Goal: Transaction & Acquisition: Purchase product/service

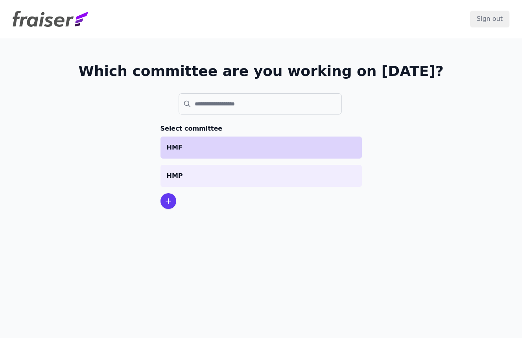
click at [203, 139] on li "HMF" at bounding box center [262, 148] width 202 height 22
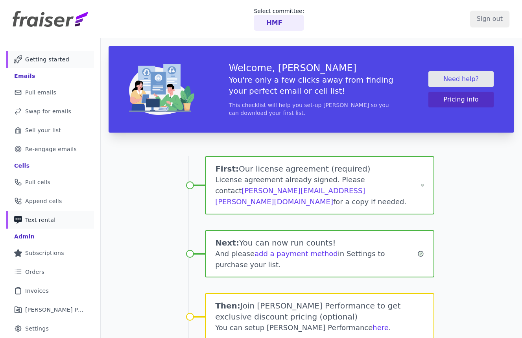
scroll to position [17, 0]
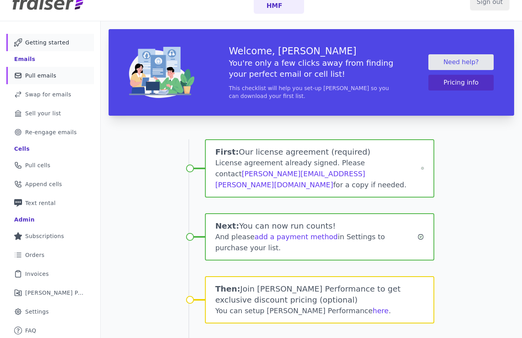
click at [48, 77] on span "Pull emails" at bounding box center [40, 76] width 31 height 8
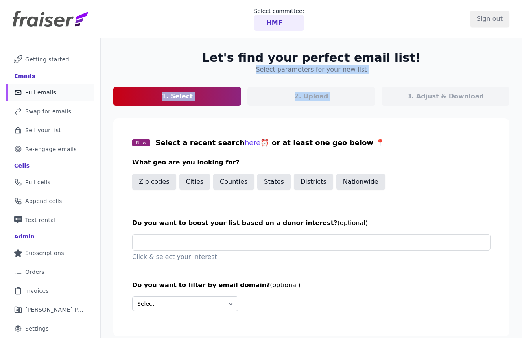
drag, startPoint x: 521, startPoint y: 55, endPoint x: 416, endPoint y: 55, distance: 105.1
click at [416, 55] on div "Let's find your perfect email list! Select parameters for your new list 1. Sele…" at bounding box center [312, 201] width 422 height 327
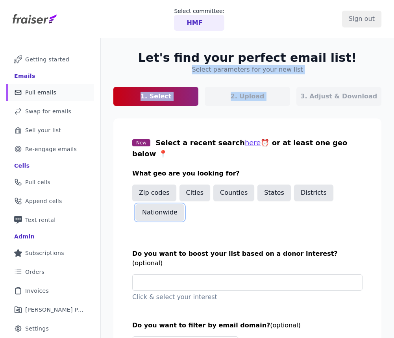
click at [174, 204] on button "Nationwide" at bounding box center [159, 212] width 49 height 17
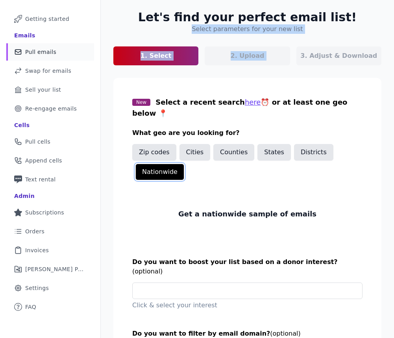
scroll to position [95, 0]
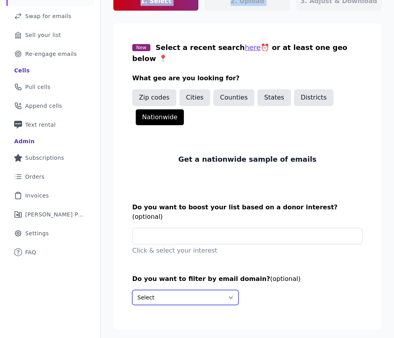
click at [199, 290] on select "Select Include only these domains Include none of these domains" at bounding box center [185, 297] width 106 height 15
select select "Exclude"
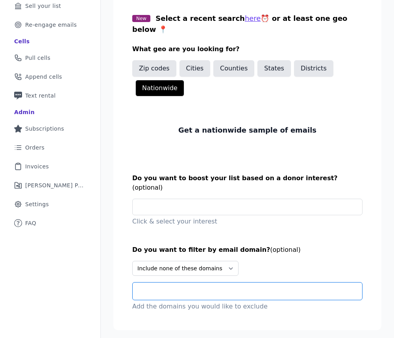
click at [209, 287] on input "text" at bounding box center [250, 291] width 223 height 9
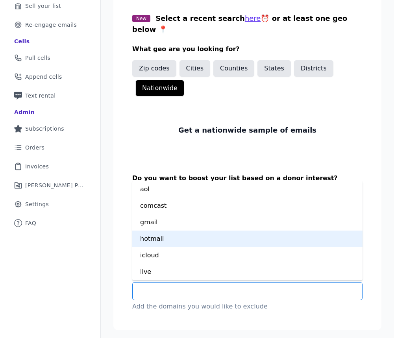
click at [165, 231] on div "hotmail" at bounding box center [247, 239] width 230 height 17
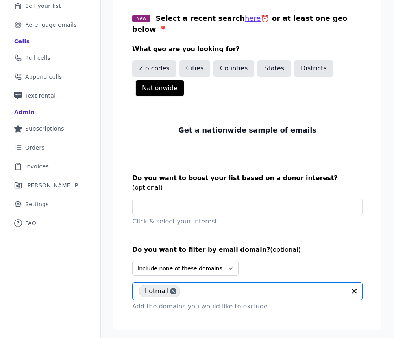
click at [204, 287] on input "text" at bounding box center [265, 291] width 162 height 9
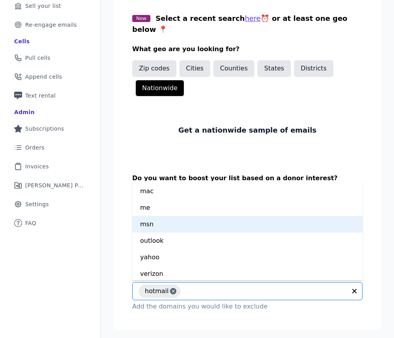
scroll to position [83, 0]
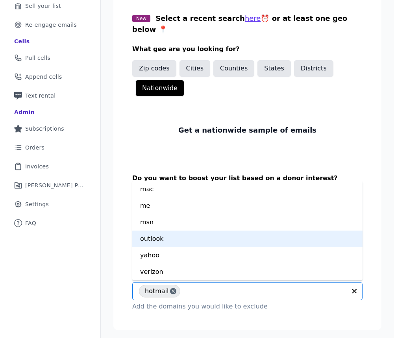
click at [167, 231] on div "outlook" at bounding box center [247, 239] width 230 height 17
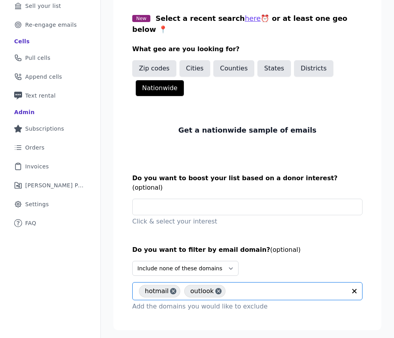
click at [244, 287] on input "text" at bounding box center [288, 291] width 117 height 9
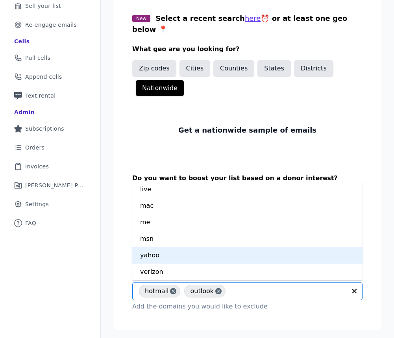
scroll to position [51, 0]
click at [191, 246] on div "msn" at bounding box center [247, 254] width 230 height 17
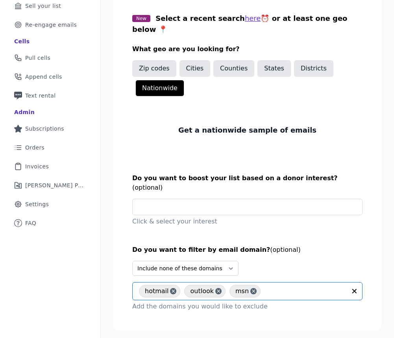
click at [276, 287] on input "text" at bounding box center [306, 291] width 82 height 9
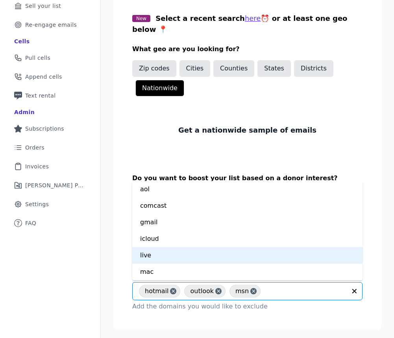
click at [177, 247] on div "live" at bounding box center [247, 255] width 230 height 17
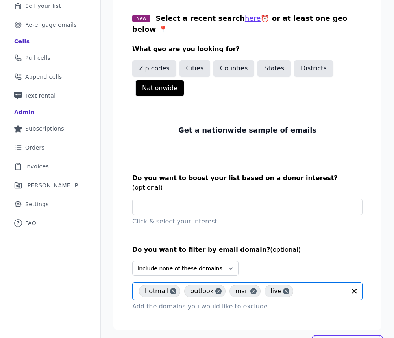
click at [335, 337] on link "Next: Upload your list" at bounding box center [347, 341] width 68 height 9
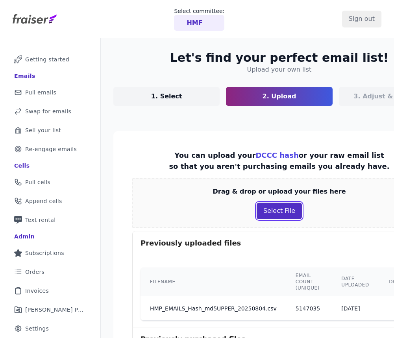
click at [270, 216] on button "Select File" at bounding box center [279, 211] width 45 height 17
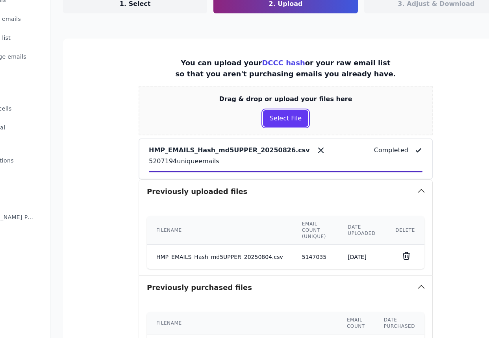
scroll to position [208, 50]
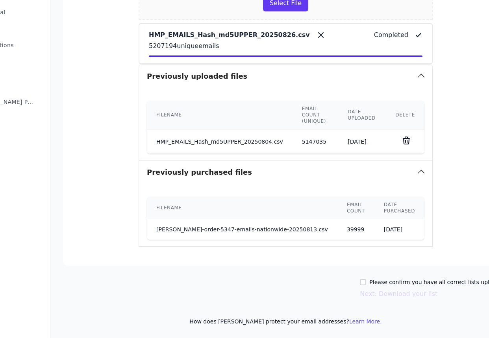
click at [394, 282] on label "Please confirm you have all correct lists uploaded." at bounding box center [438, 282] width 139 height 8
click at [366, 282] on input "Please confirm you have all correct lists uploaded." at bounding box center [363, 282] width 6 height 6
checkbox input "true"
click at [389, 294] on button "Next: Download your list" at bounding box center [399, 293] width 78 height 9
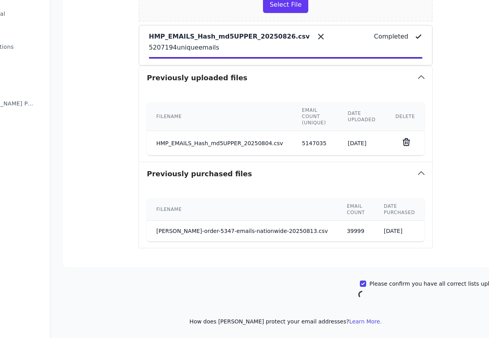
scroll to position [206, 50]
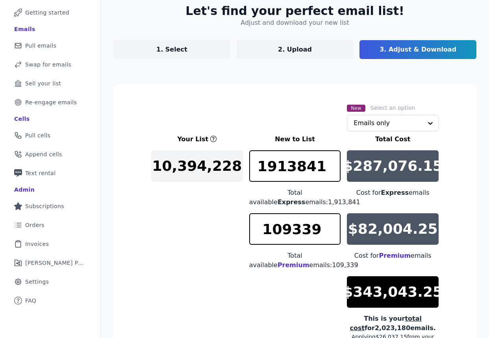
scroll to position [88, 0]
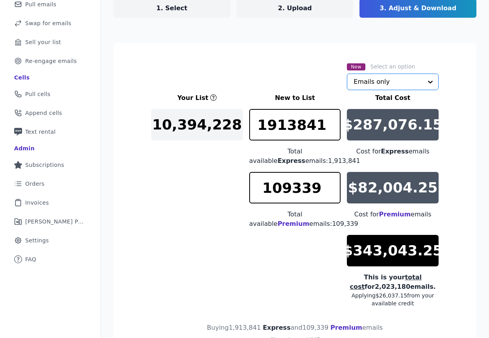
click at [369, 86] on input "text" at bounding box center [388, 82] width 69 height 16
click at [296, 67] on div "New Select an option Emails only" at bounding box center [294, 76] width 287 height 28
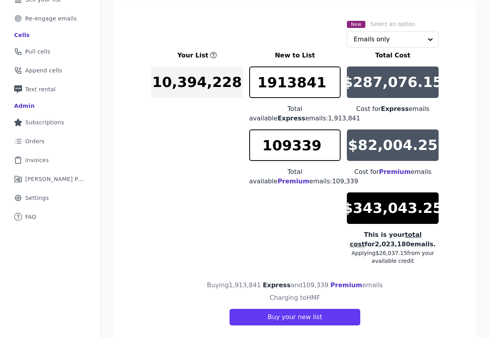
scroll to position [132, 0]
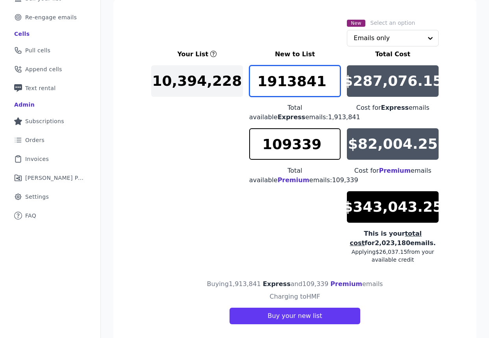
click at [298, 78] on input "1913841" at bounding box center [295, 80] width 92 height 31
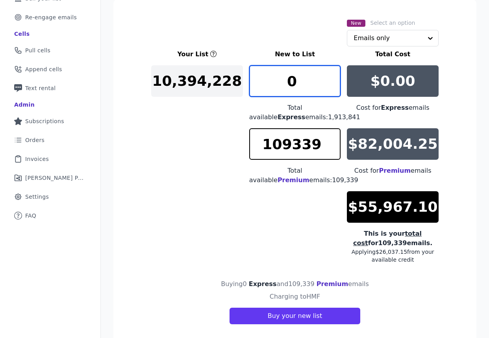
type input "0"
click at [256, 7] on section "New Select an option Emails only Your List New to List Total Cost 10,394,228 0 …" at bounding box center [294, 171] width 363 height 344
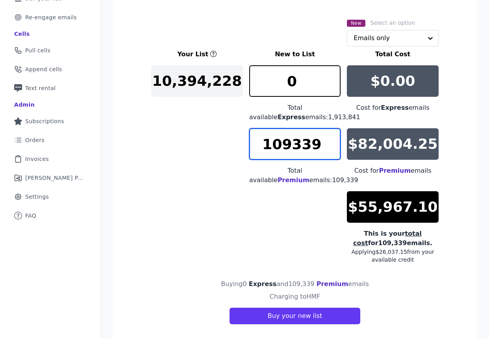
click at [293, 145] on input "109339" at bounding box center [295, 143] width 92 height 31
click at [293, 145] on input "50000" at bounding box center [295, 143] width 92 height 31
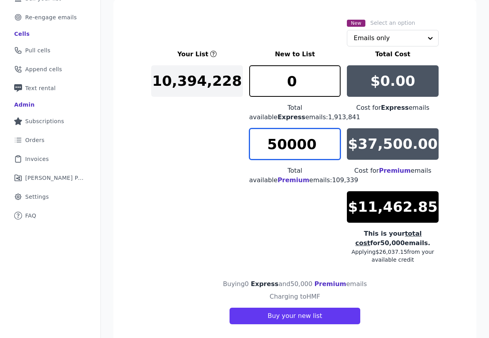
click at [293, 145] on input "50000" at bounding box center [295, 143] width 92 height 31
click at [293, 143] on input "40000" at bounding box center [295, 143] width 92 height 31
click at [293, 143] on input "37000" at bounding box center [295, 143] width 92 height 31
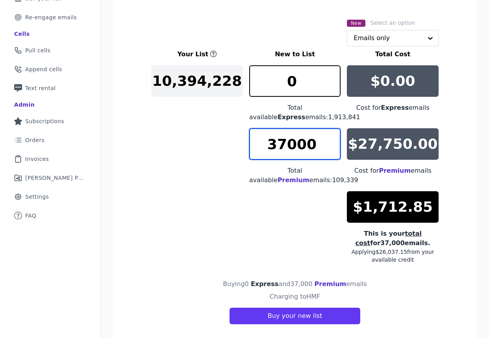
click at [293, 143] on input "37000" at bounding box center [295, 143] width 92 height 31
click at [296, 143] on input "35000" at bounding box center [295, 143] width 92 height 31
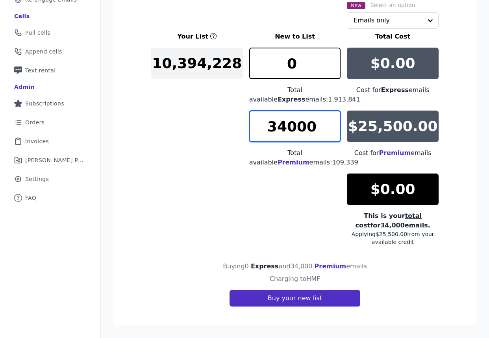
type input "34000"
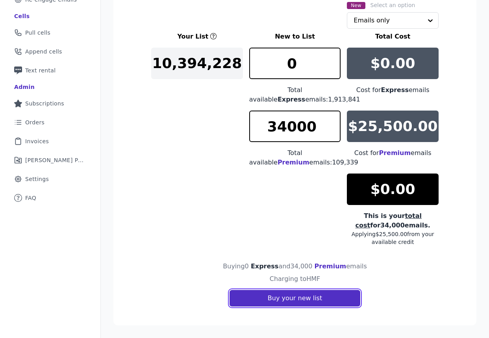
click at [299, 300] on button "Buy your new list" at bounding box center [295, 298] width 131 height 17
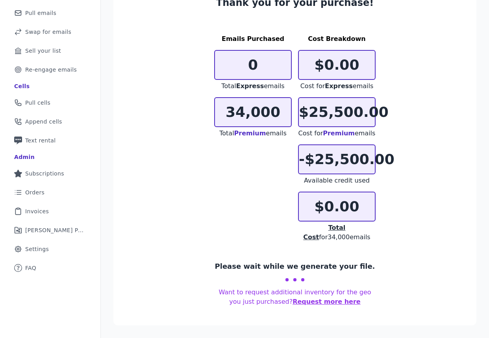
scroll to position [69, 0]
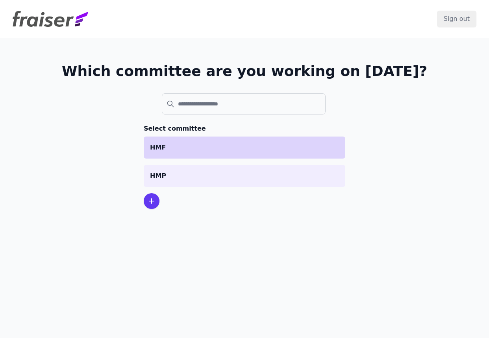
click at [223, 144] on p "HMF" at bounding box center [244, 147] width 189 height 9
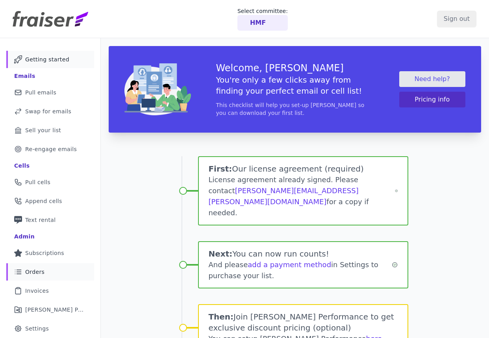
click at [60, 271] on link "List Icon Outline of bulleted list Orders" at bounding box center [50, 271] width 88 height 17
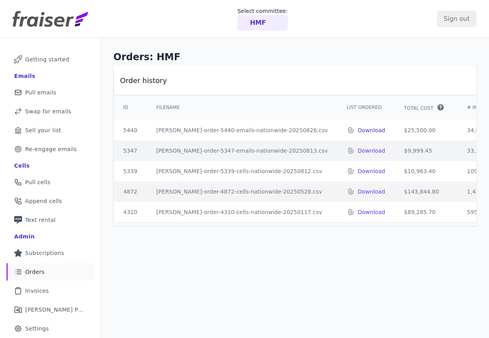
click at [358, 128] on p "Download" at bounding box center [372, 130] width 28 height 8
